Goal: Information Seeking & Learning: Learn about a topic

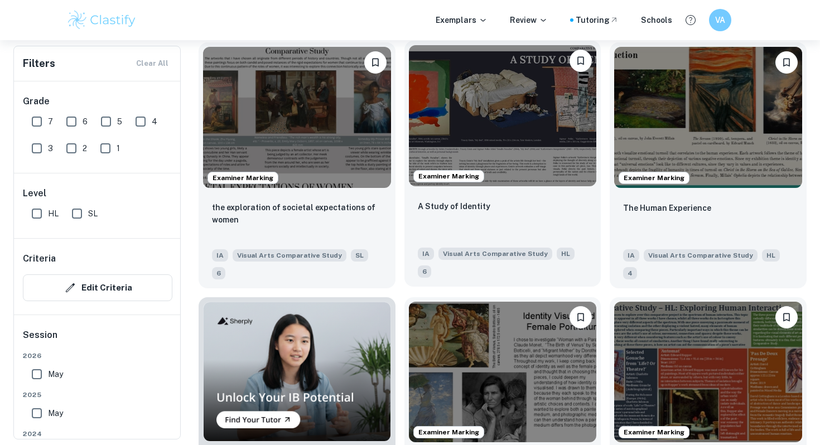
scroll to position [662, 0]
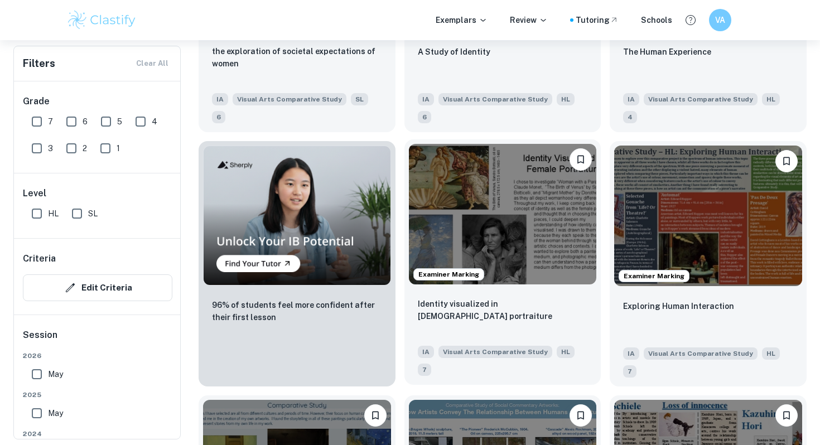
click at [438, 229] on img at bounding box center [503, 214] width 188 height 141
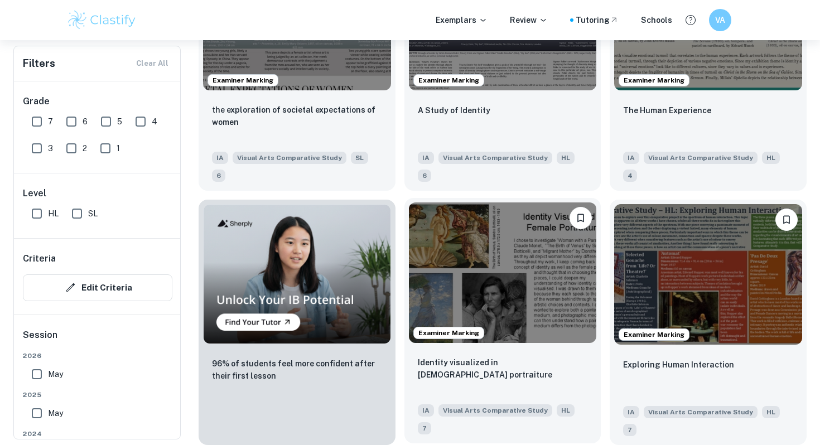
scroll to position [604, 0]
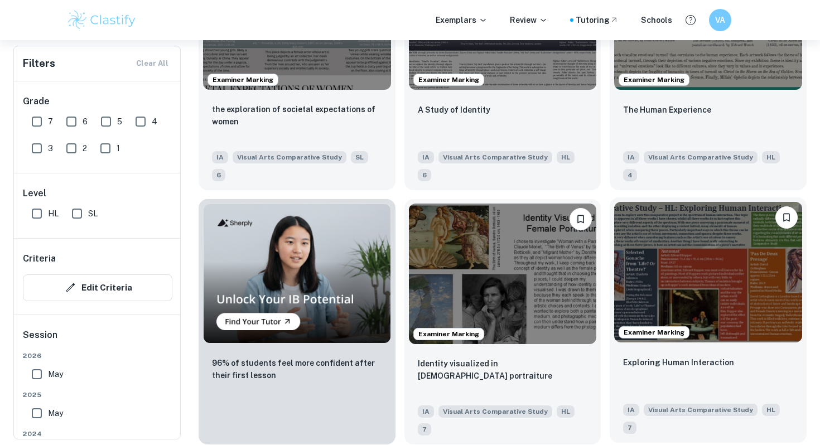
click at [651, 282] on img at bounding box center [708, 272] width 188 height 141
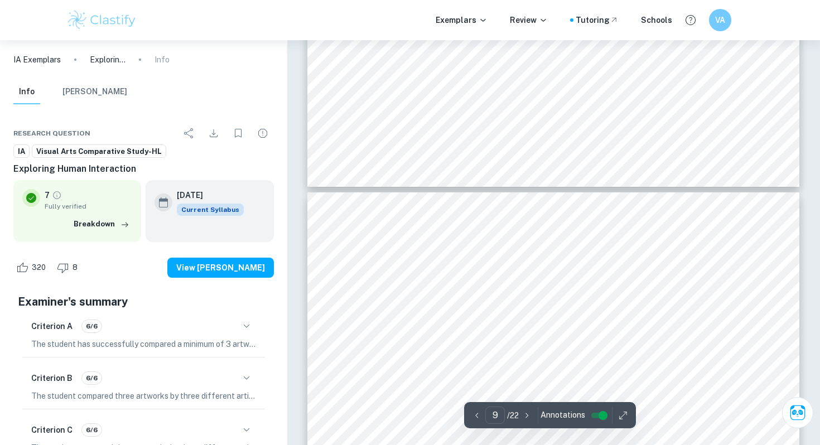
scroll to position [2365, 0]
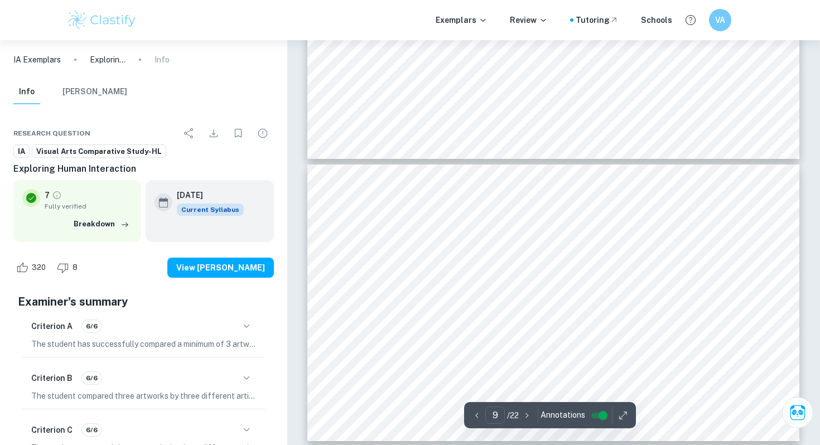
type input "10"
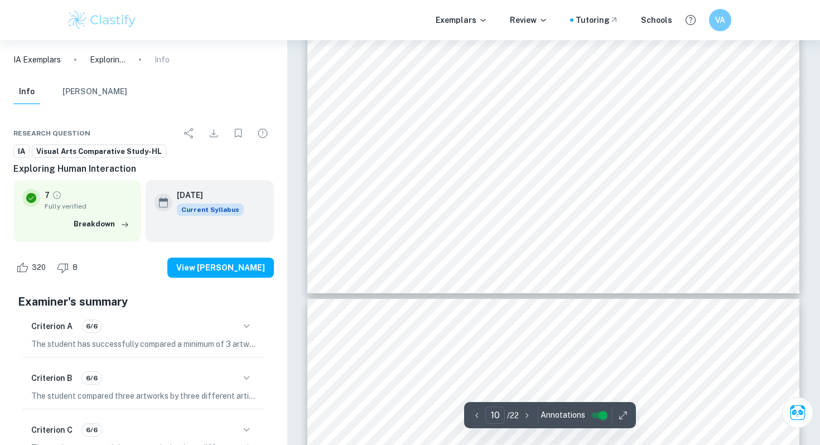
scroll to position [2654, 0]
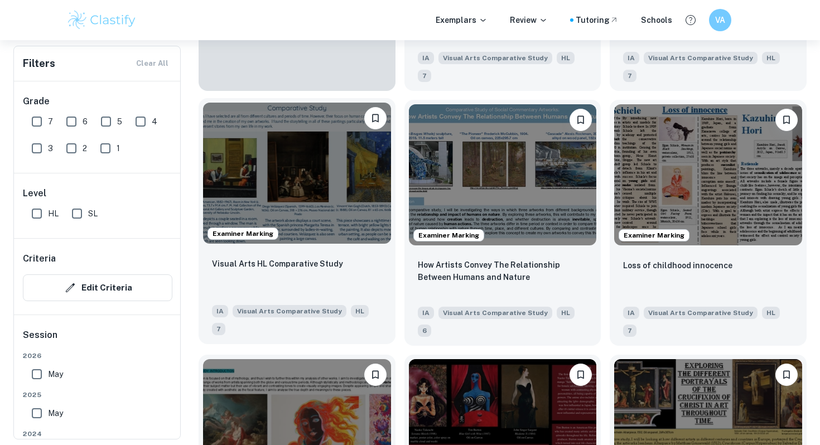
scroll to position [958, 0]
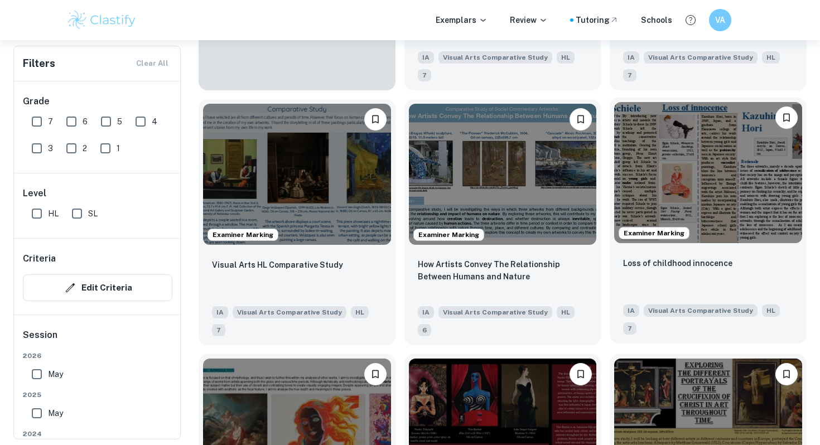
click at [682, 150] on img at bounding box center [708, 172] width 188 height 141
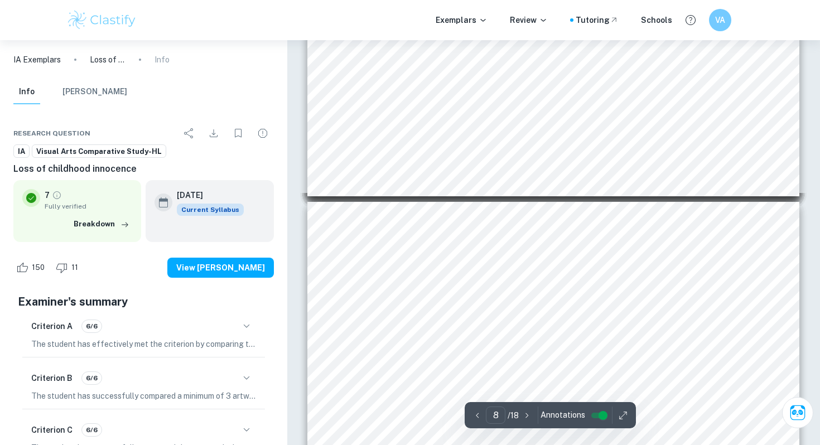
scroll to position [2011, 0]
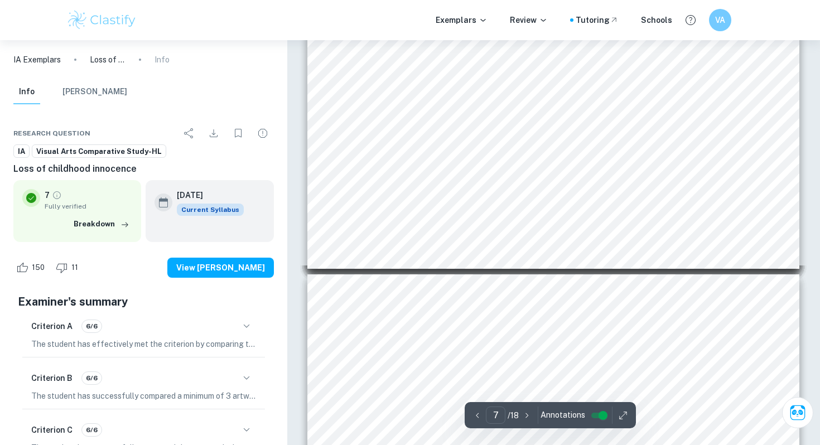
type input "1"
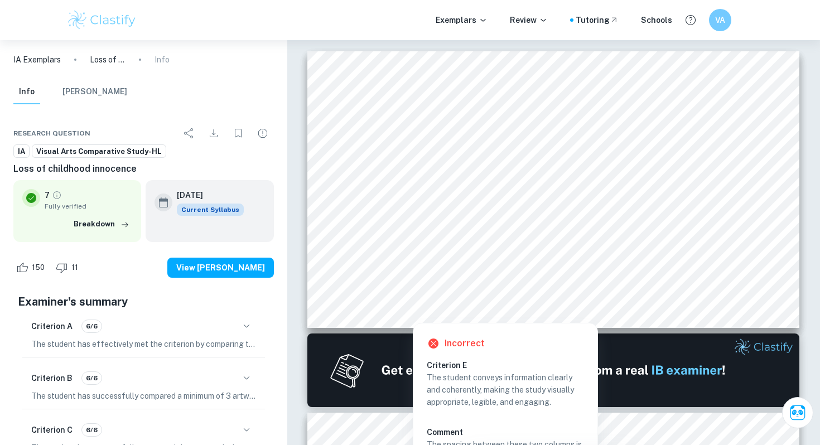
click at [81, 22] on img at bounding box center [101, 20] width 71 height 22
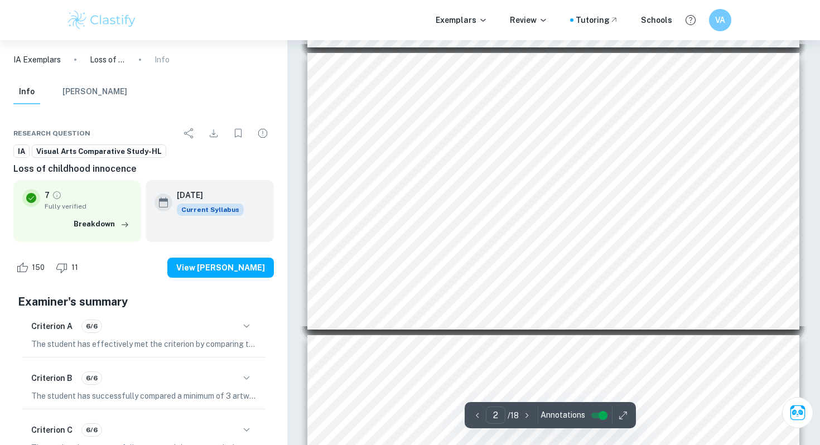
scroll to position [308, 0]
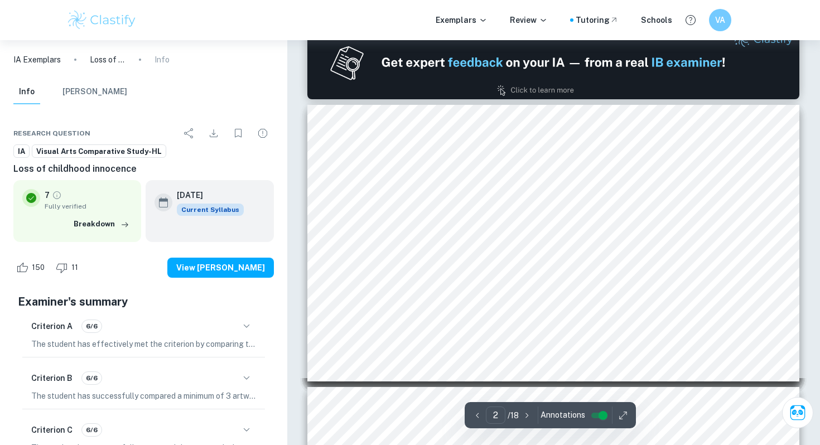
type input "1"
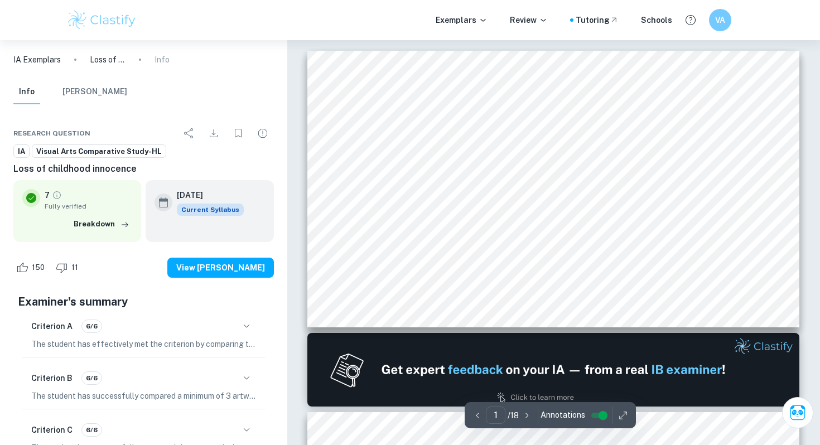
scroll to position [0, 0]
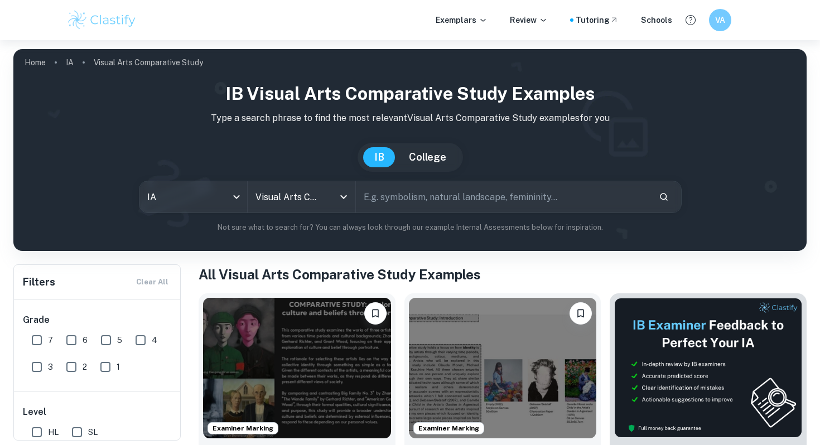
click at [424, 200] on input "text" at bounding box center [503, 196] width 294 height 31
click at [393, 198] on input "text" at bounding box center [503, 196] width 294 height 31
type input "last supper"
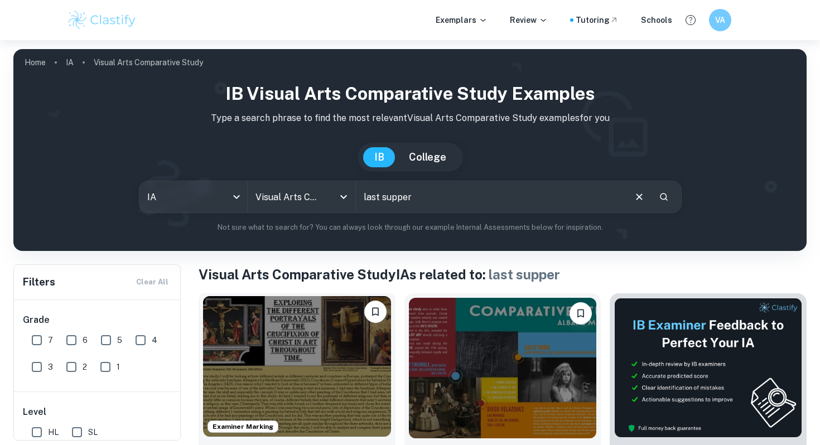
click at [330, 384] on img at bounding box center [297, 366] width 188 height 141
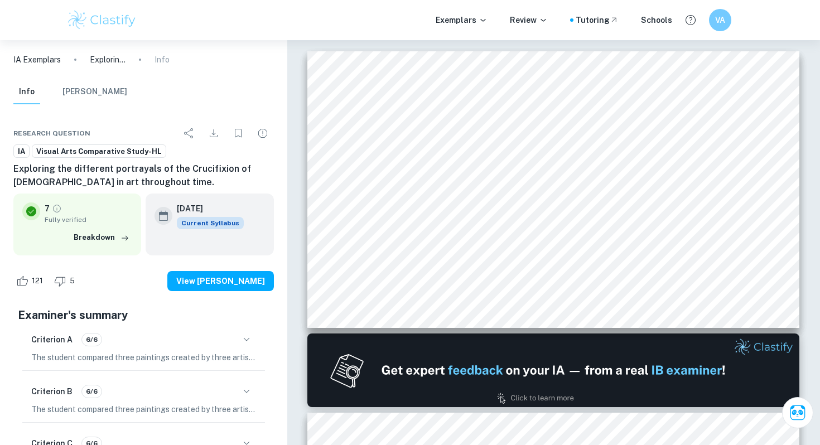
click at [73, 23] on img at bounding box center [101, 20] width 71 height 22
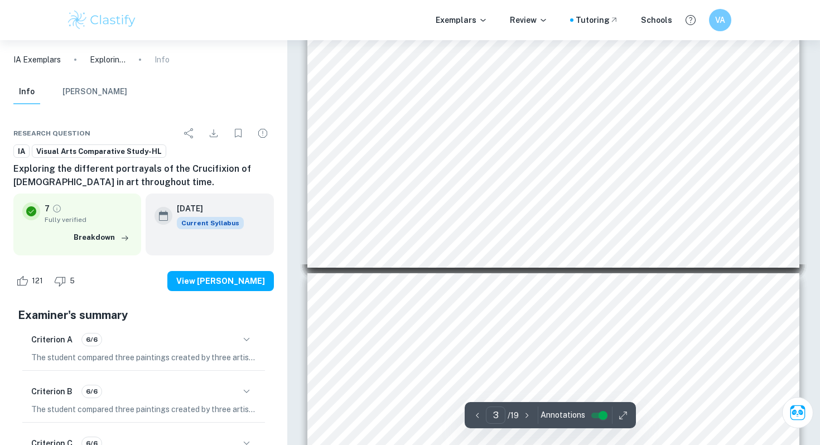
scroll to position [79, 0]
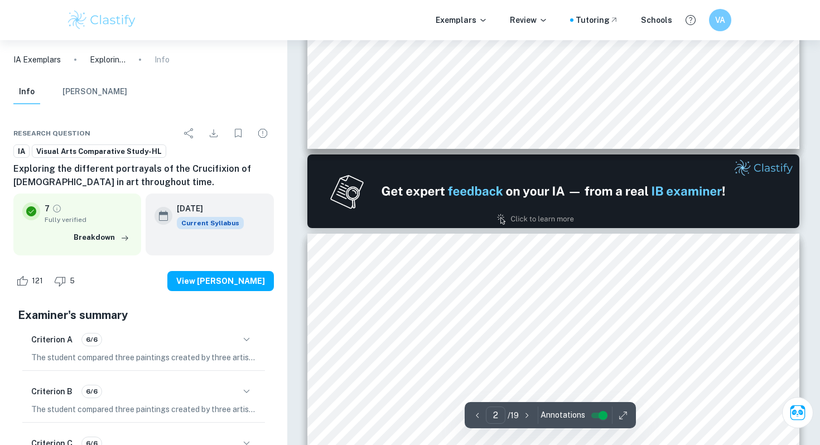
type input "1"
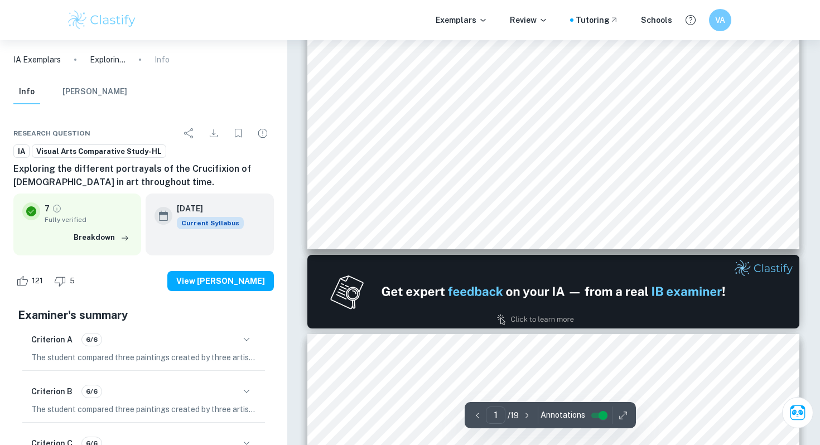
scroll to position [0, 0]
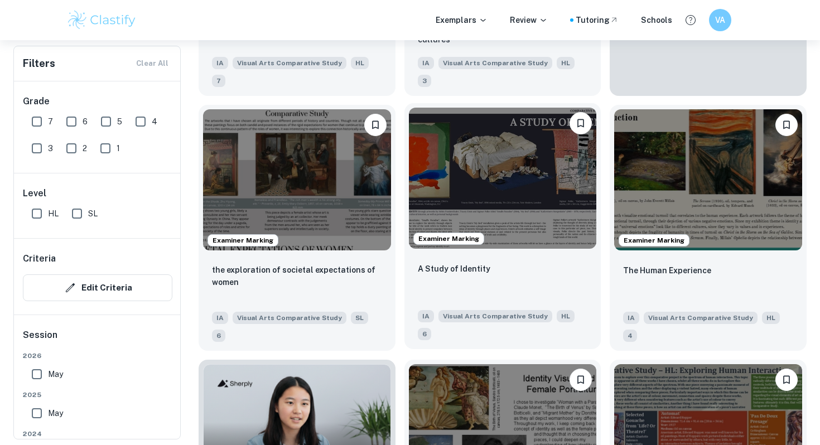
scroll to position [443, 0]
click at [429, 170] on img at bounding box center [503, 178] width 188 height 141
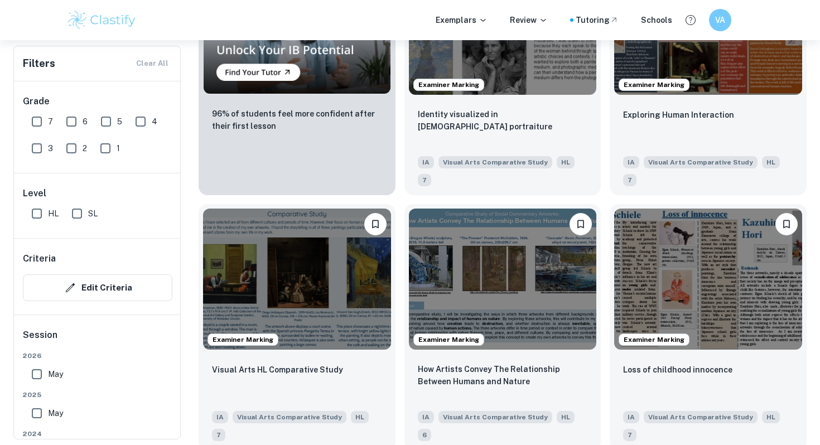
scroll to position [973, 0]
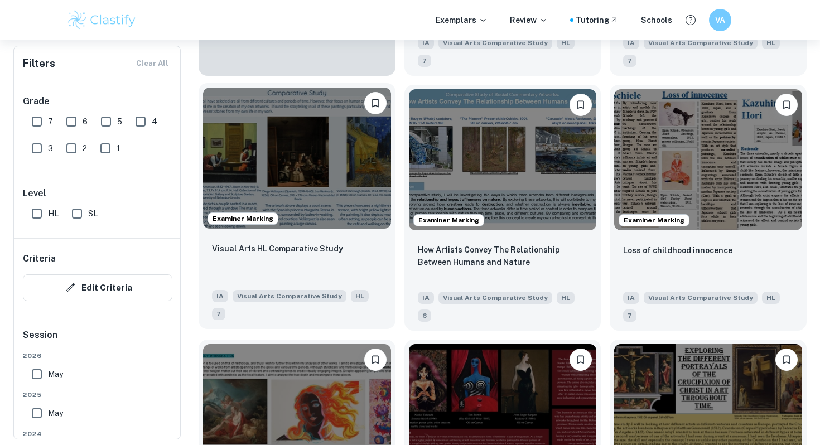
click at [357, 161] on img at bounding box center [297, 158] width 188 height 141
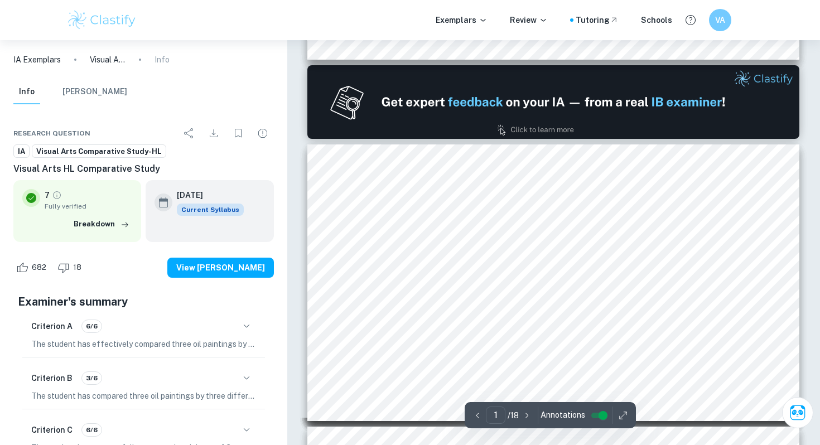
type input "2"
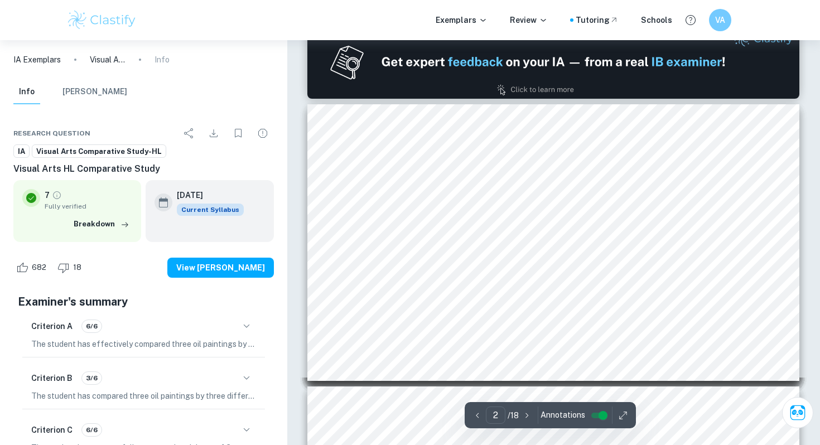
scroll to position [312, 0]
